Goal: Task Accomplishment & Management: Use online tool/utility

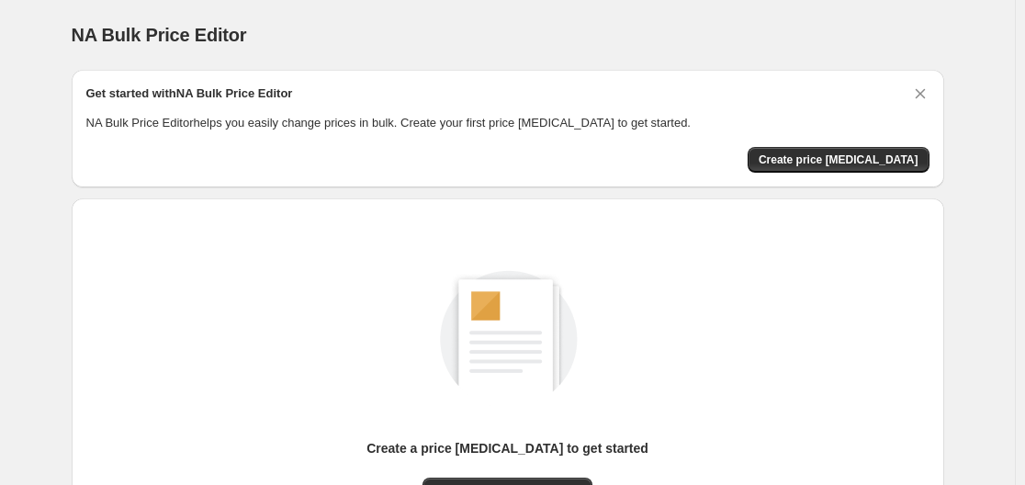
scroll to position [203, 0]
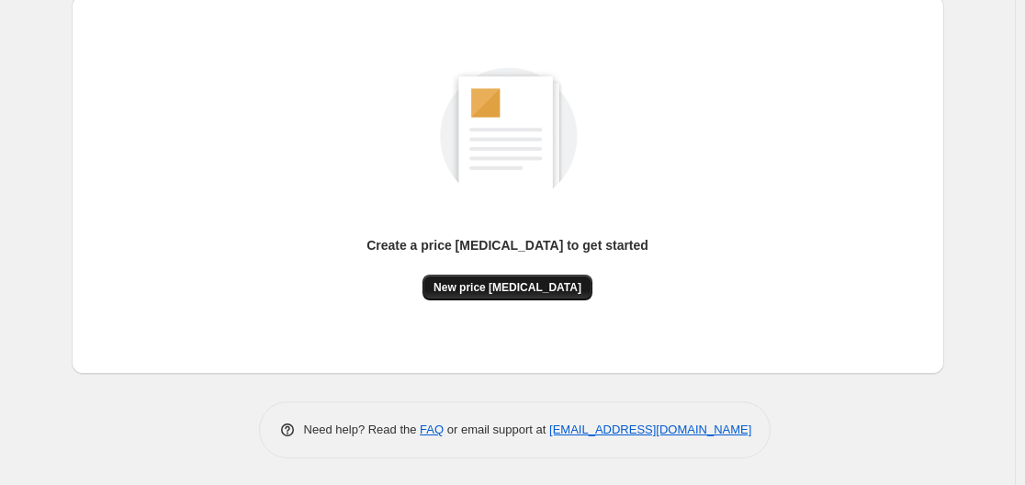
click at [531, 282] on span "New price [MEDICAL_DATA]" at bounding box center [507, 287] width 148 height 15
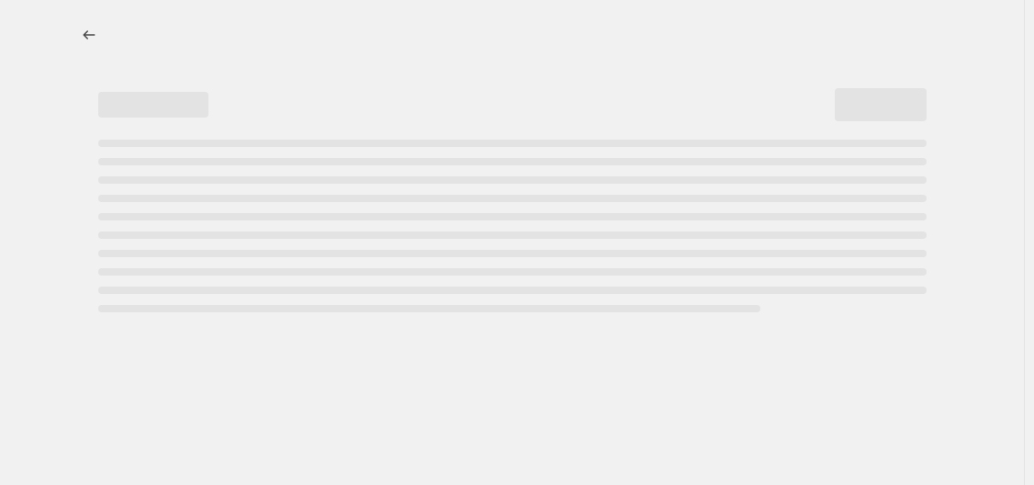
select select "percentage"
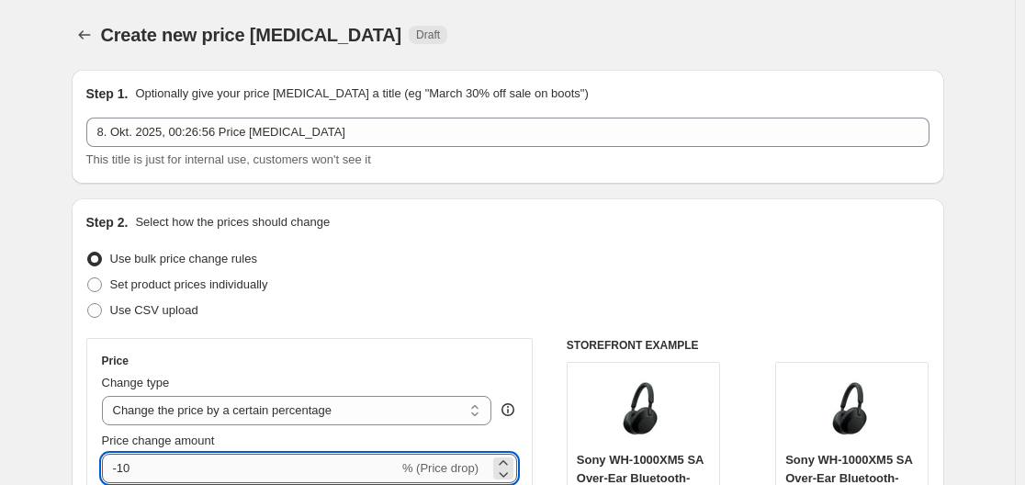
click at [341, 470] on input "-10" at bounding box center [250, 468] width 297 height 29
type input "-1"
type input "-30"
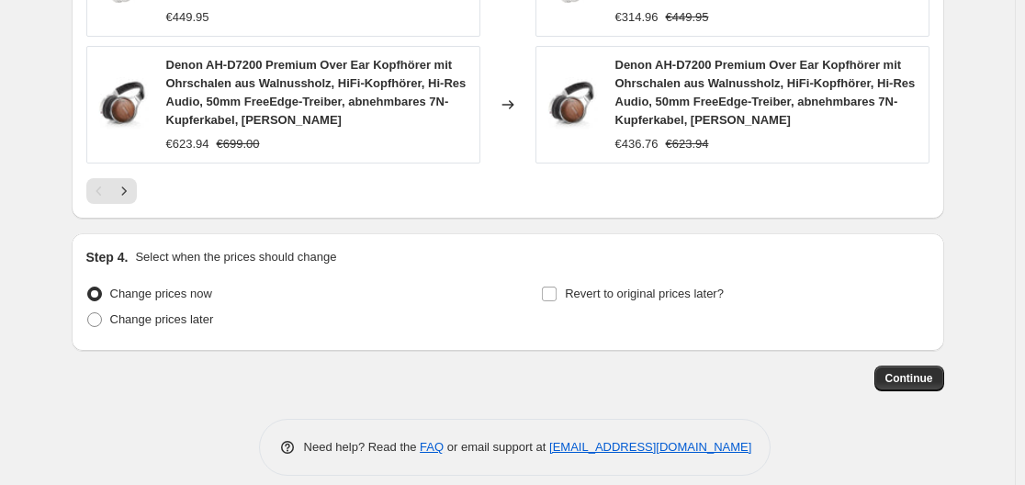
scroll to position [1510, 0]
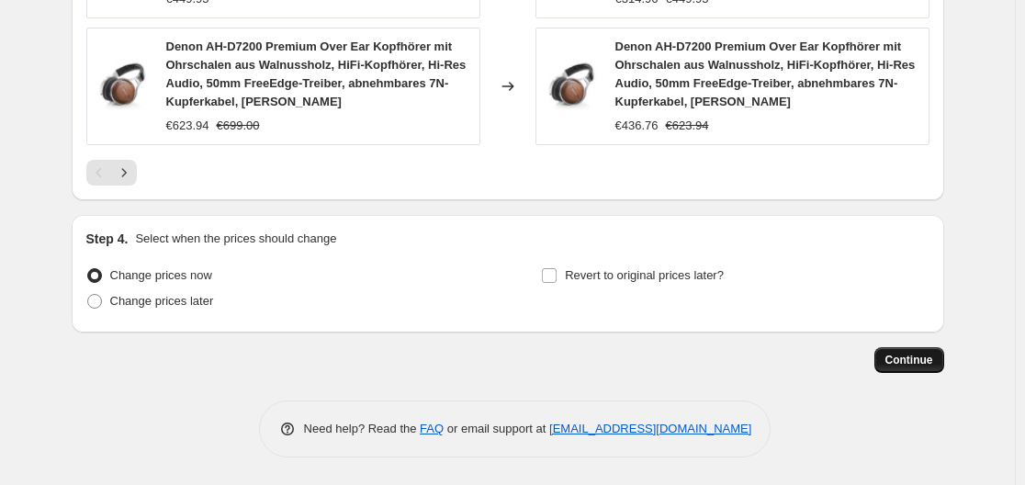
click at [898, 362] on span "Continue" at bounding box center [909, 360] width 48 height 15
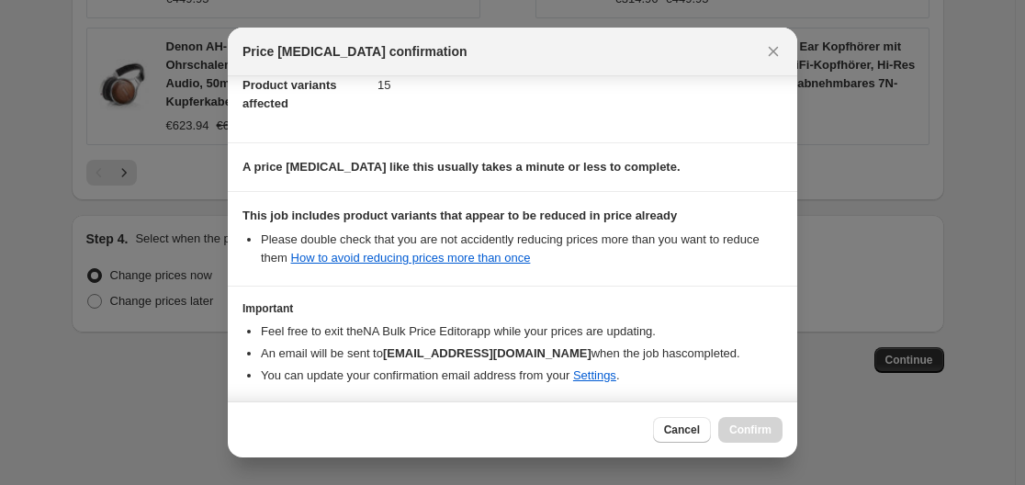
scroll to position [288, 0]
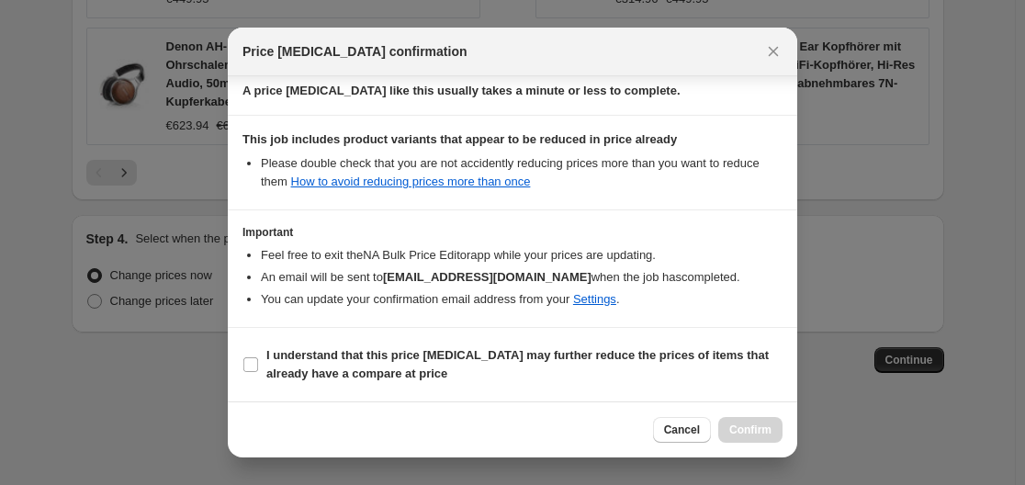
click at [453, 389] on section "I understand that this price [MEDICAL_DATA] may further reduce the prices of it…" at bounding box center [512, 364] width 569 height 73
click at [294, 366] on b "I understand that this price [MEDICAL_DATA] may further reduce the prices of it…" at bounding box center [517, 364] width 502 height 32
click at [258, 366] on input "I understand that this price [MEDICAL_DATA] may further reduce the prices of it…" at bounding box center [250, 364] width 15 height 15
checkbox input "true"
click at [764, 444] on div "Cancel Confirm" at bounding box center [512, 429] width 569 height 56
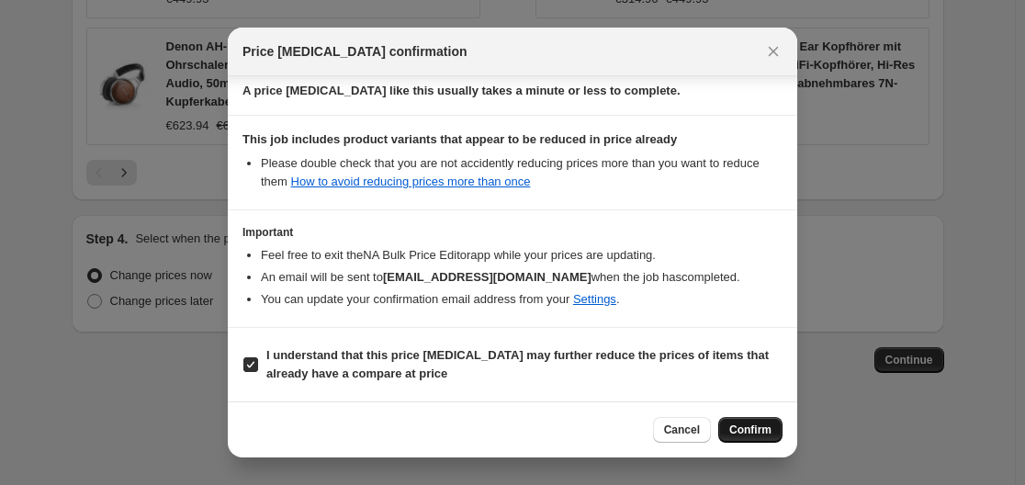
click at [765, 440] on button "Confirm" at bounding box center [750, 430] width 64 height 26
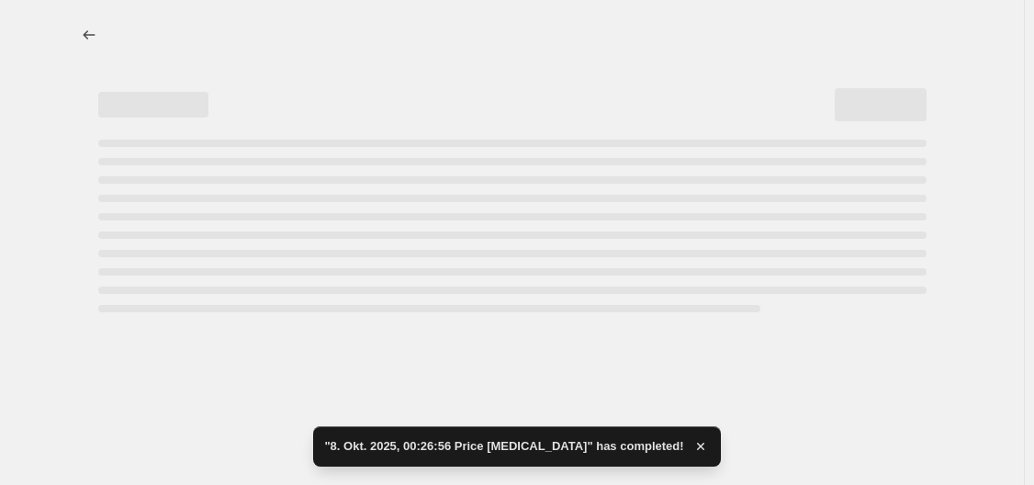
select select "percentage"
